Goal: Obtain resource: Obtain resource

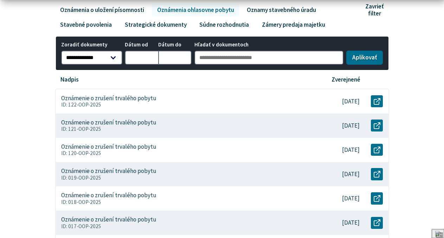
scroll to position [158, 0]
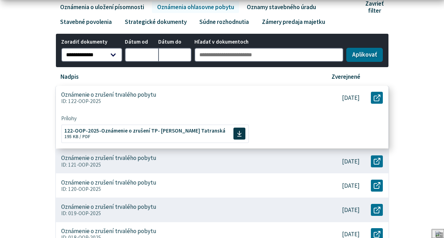
click at [99, 98] on p "Oznámenie o zrušení trvalého pobytu" at bounding box center [108, 94] width 95 height 7
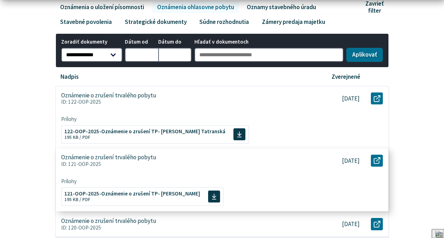
click at [145, 161] on p "Oznámenie o zrušení trvalého pobytu" at bounding box center [108, 157] width 95 height 7
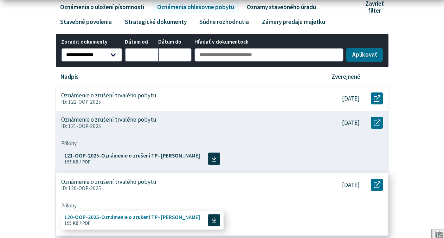
drag, startPoint x: 147, startPoint y: 189, endPoint x: 152, endPoint y: 188, distance: 4.9
click at [149, 185] on p "Oznámenie o zrušení trvalého pobytu" at bounding box center [108, 181] width 95 height 7
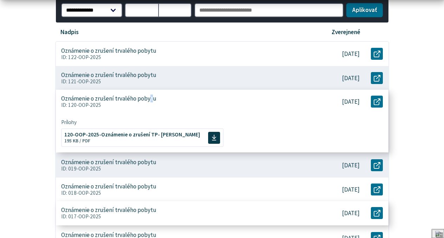
scroll to position [238, 0]
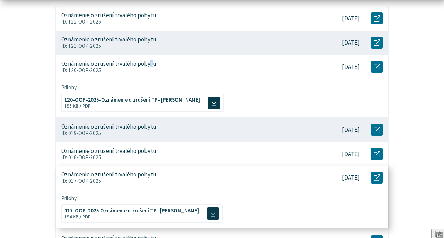
click at [153, 183] on div "Oznámenie o zrušení trvalého pobytu ID: 017-OOP-2025" at bounding box center [185, 178] width 259 height 24
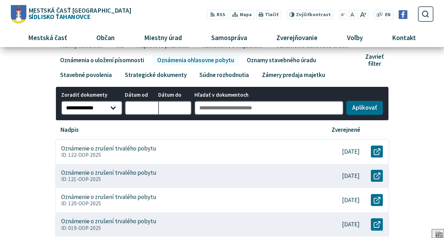
scroll to position [0, 0]
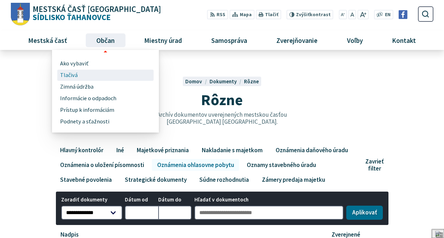
click at [69, 75] on span "Tlačivá" at bounding box center [69, 76] width 18 height 12
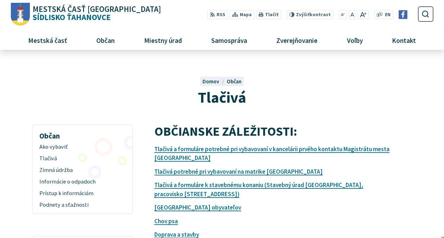
scroll to position [40, 0]
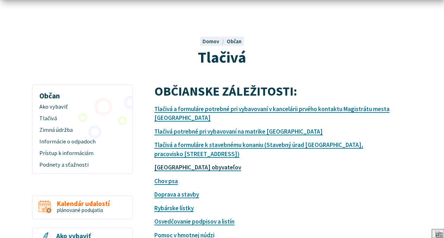
click at [178, 170] on link "Evidencia obyvateľov" at bounding box center [197, 168] width 87 height 8
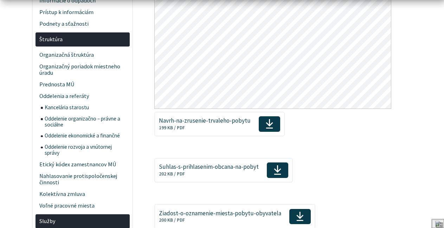
scroll to position [561, 0]
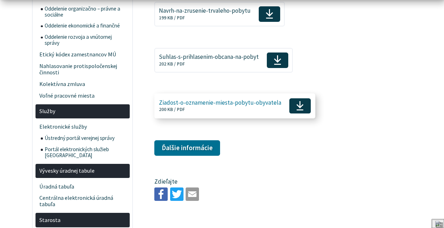
click at [224, 106] on span "Ziadost-o-oznamenie-miesta-pobytu-obyvatela" at bounding box center [220, 102] width 122 height 7
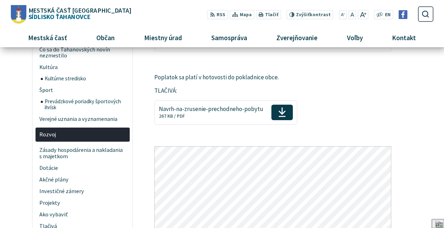
scroll to position [80, 0]
